Goal: Complete application form

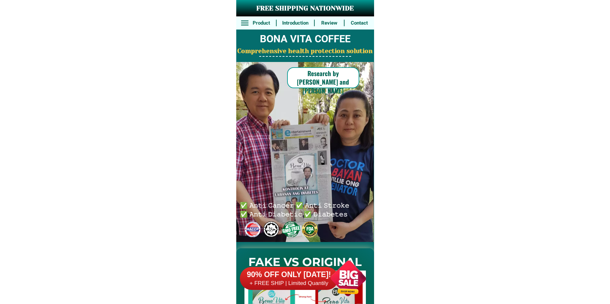
click at [346, 281] on div at bounding box center [349, 279] width 52 height 52
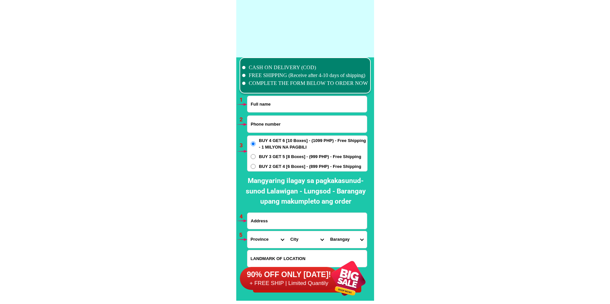
scroll to position [4827, 0]
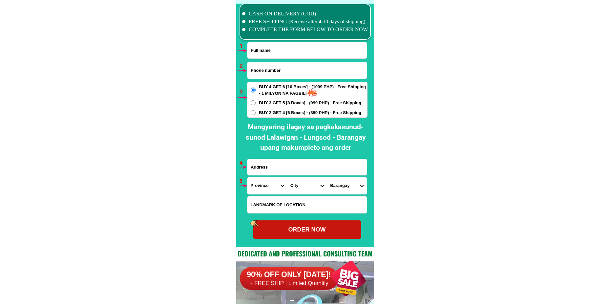
click at [278, 54] on input "Input full_name" at bounding box center [307, 50] width 119 height 16
click at [269, 56] on input "Input full_name" at bounding box center [307, 50] width 119 height 16
click at [269, 67] on input "Input phone_number" at bounding box center [307, 70] width 119 height 17
click at [277, 48] on input "Input full_name" at bounding box center [307, 50] width 119 height 16
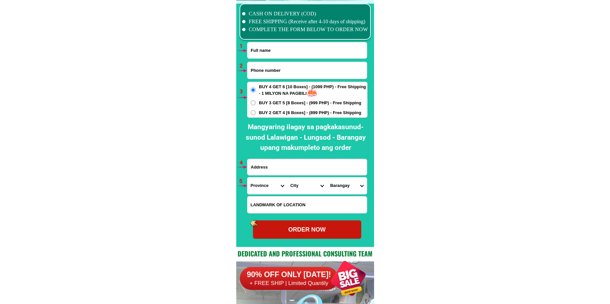
paste input "[PERSON_NAME]"
type input "[PERSON_NAME]"
click at [267, 75] on input "Input phone_number" at bounding box center [307, 70] width 119 height 17
paste input "09324936942"
type input "09324936942"
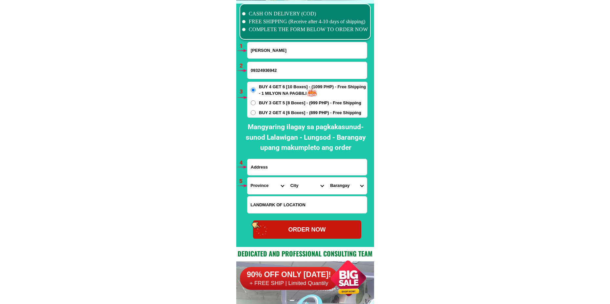
click at [280, 174] on input "Input address" at bounding box center [307, 167] width 119 height 16
paste input "Bayakan ,brgy.Carabaoan, [GEOGRAPHIC_DATA], [GEOGRAPHIC_DATA]"
type input "Bayakan ,brgy.Carabaoan, [GEOGRAPHIC_DATA], [GEOGRAPHIC_DATA]"
click at [258, 183] on select "Province [GEOGRAPHIC_DATA] [GEOGRAPHIC_DATA] [GEOGRAPHIC_DATA] [GEOGRAPHIC_DATA…" at bounding box center [268, 186] width 40 height 17
click at [248, 178] on select "Province [GEOGRAPHIC_DATA] [GEOGRAPHIC_DATA] [GEOGRAPHIC_DATA] [GEOGRAPHIC_DATA…" at bounding box center [268, 186] width 40 height 17
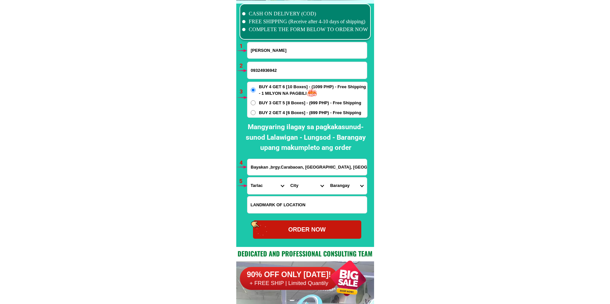
click at [286, 184] on select "Province [GEOGRAPHIC_DATA] [GEOGRAPHIC_DATA] [GEOGRAPHIC_DATA] [GEOGRAPHIC_DATA…" at bounding box center [268, 186] width 40 height 17
click at [348, 169] on input "Bayakan ,brgy.Carabaoan, [GEOGRAPHIC_DATA], [GEOGRAPHIC_DATA]" at bounding box center [307, 167] width 119 height 16
click at [256, 190] on select "Province [GEOGRAPHIC_DATA] [GEOGRAPHIC_DATA] [GEOGRAPHIC_DATA] [GEOGRAPHIC_DATA…" at bounding box center [268, 186] width 40 height 17
select select "63_225"
click at [248, 178] on select "Province [GEOGRAPHIC_DATA] [GEOGRAPHIC_DATA] [GEOGRAPHIC_DATA] [GEOGRAPHIC_DATA…" at bounding box center [268, 186] width 40 height 17
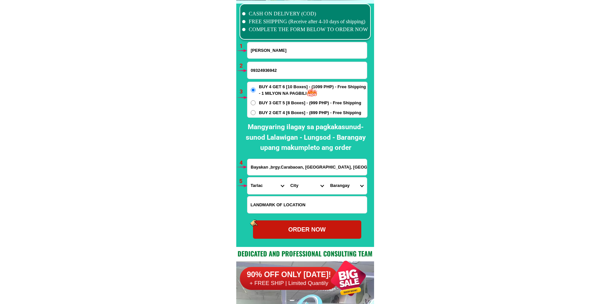
click at [303, 191] on select "City Anao Bamban Camiling Capas Gerona Mayantoc [PERSON_NAME] Paniqui [PERSON_N…" at bounding box center [307, 186] width 40 height 17
select select "63_2256120"
click at [287, 178] on select "City Anao Bamban Camiling Capas Gerona Mayantoc [PERSON_NAME] Paniqui [PERSON_N…" at bounding box center [307, 186] width 40 height 17
drag, startPoint x: 336, startPoint y: 186, endPoint x: 338, endPoint y: 183, distance: 4.5
click at [336, 186] on select "Barangay Ambalingit Baybayaoas Bigbiga Binbinaca Calabtangan Caocaoayan Carabao…" at bounding box center [347, 186] width 40 height 17
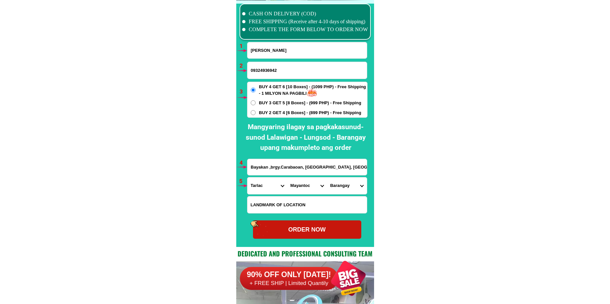
select select "63_22561205535"
click at [327, 178] on select "Barangay Ambalingit Baybayaoas Bigbiga Binbinaca Calabtangan Caocaoayan Carabao…" at bounding box center [347, 186] width 40 height 17
click at [328, 231] on div "ORDER NOW" at bounding box center [307, 230] width 108 height 9
type input "Bayakan ,brgy.Carabaoan, [GEOGRAPHIC_DATA], [GEOGRAPHIC_DATA]"
radio input "true"
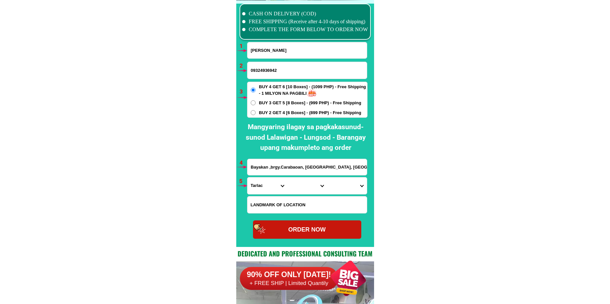
click at [272, 45] on input "[PERSON_NAME]" at bounding box center [307, 50] width 119 height 16
paste input "[PERSON_NAME]"
type input "[PERSON_NAME]"
click at [267, 74] on input "09324936942" at bounding box center [307, 70] width 119 height 17
paste input "90505193048"
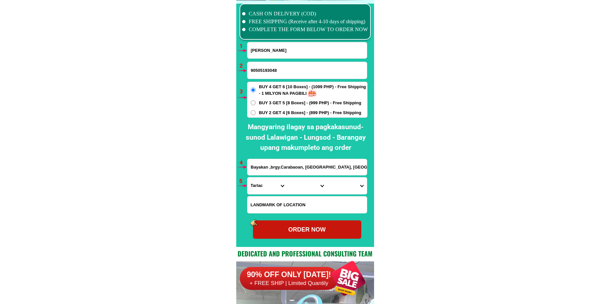
type input "90505193048"
click at [268, 170] on input "Bayakan ,brgy.Carabaoan, [GEOGRAPHIC_DATA], [GEOGRAPHIC_DATA]" at bounding box center [307, 167] width 119 height 16
paste input "[PERSON_NAME] BLing [PERSON_NAME] tarlac city balk3"
type input "[PERSON_NAME] BLing [PERSON_NAME] tarlac city balk3"
click at [256, 182] on select "Province [GEOGRAPHIC_DATA] [GEOGRAPHIC_DATA] [GEOGRAPHIC_DATA] [GEOGRAPHIC_DATA…" at bounding box center [268, 186] width 40 height 17
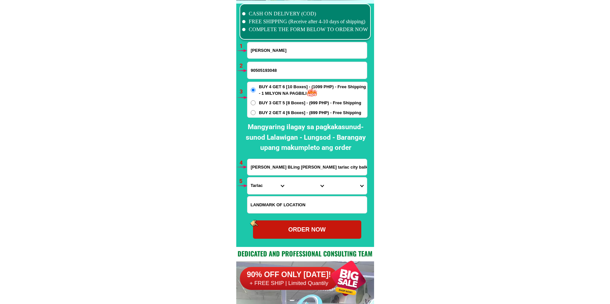
select select "63_225"
click at [248, 178] on select "Province [GEOGRAPHIC_DATA] [GEOGRAPHIC_DATA] [GEOGRAPHIC_DATA] [GEOGRAPHIC_DATA…" at bounding box center [268, 186] width 40 height 17
click at [308, 189] on select "City Anao Bamban Camiling Capas Gerona Mayantoc [PERSON_NAME] Paniqui [PERSON_N…" at bounding box center [307, 186] width 40 height 17
select select "63_2256220"
click at [287, 178] on select "City Anao Bamban Camiling Capas Gerona Mayantoc [PERSON_NAME] Paniqui [PERSON_N…" at bounding box center [307, 186] width 40 height 17
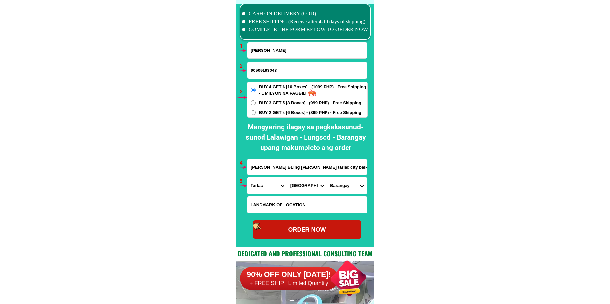
click at [332, 187] on select "Barangay Aguso [GEOGRAPHIC_DATA][PERSON_NAME] Amucao [GEOGRAPHIC_DATA] [GEOGRAP…" at bounding box center [347, 186] width 40 height 17
drag, startPoint x: 331, startPoint y: 184, endPoint x: 336, endPoint y: 178, distance: 8.1
click at [331, 184] on select "Barangay Aguso [GEOGRAPHIC_DATA][PERSON_NAME] Amucao [GEOGRAPHIC_DATA] [GEOGRAP…" at bounding box center [347, 186] width 40 height 17
select select "63_22562206737"
click at [327, 178] on select "Barangay Aguso [GEOGRAPHIC_DATA][PERSON_NAME] Amucao [GEOGRAPHIC_DATA] [GEOGRAP…" at bounding box center [347, 186] width 40 height 17
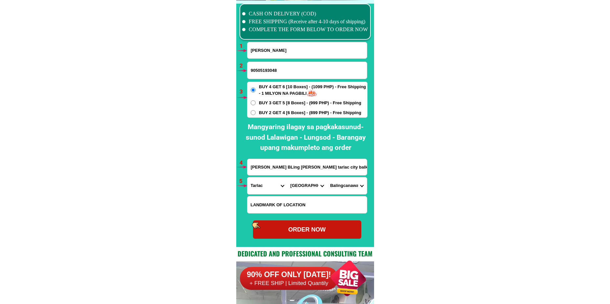
click at [311, 232] on div "ORDER NOW" at bounding box center [307, 230] width 108 height 9
type input "[PERSON_NAME] BLing [PERSON_NAME] tarlac city balk3"
click at [282, 227] on div "ORDER NOW" at bounding box center [307, 230] width 108 height 9
radio input "true"
click at [250, 72] on input "90505193048" at bounding box center [307, 70] width 119 height 17
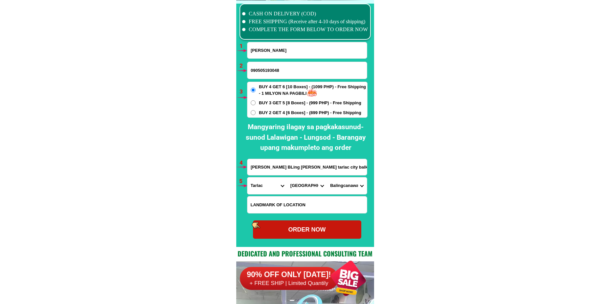
click at [263, 69] on input "090505193048" at bounding box center [307, 70] width 119 height 17
type input "09055193048"
click at [272, 235] on div "ORDER NOW" at bounding box center [307, 230] width 108 height 18
radio input "true"
